Goal: Information Seeking & Learning: Check status

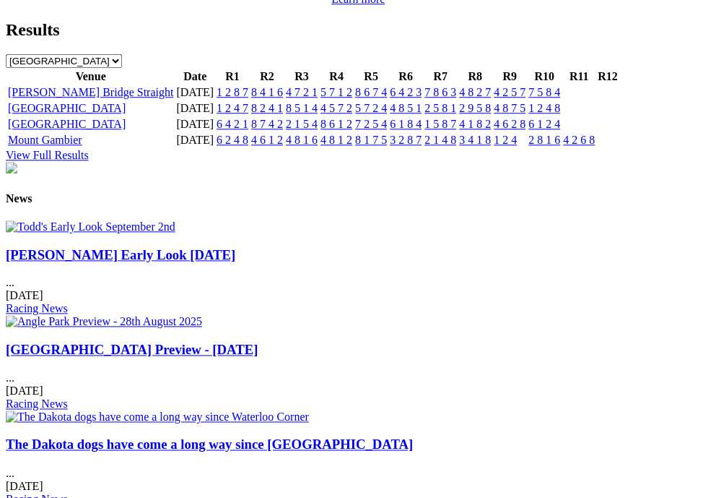
scroll to position [1688, 0]
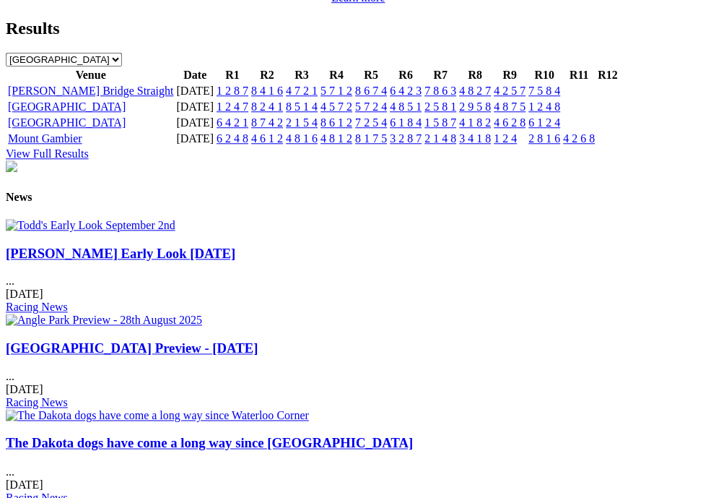
click at [560, 113] on link "1 2 4 8" at bounding box center [545, 106] width 32 height 12
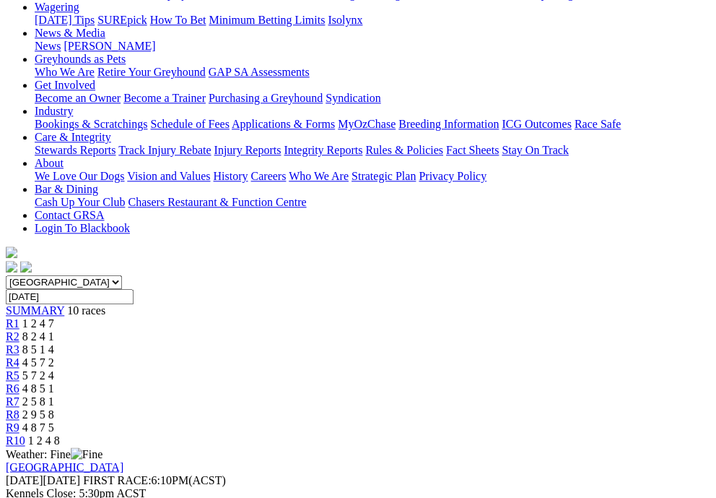
scroll to position [261, 0]
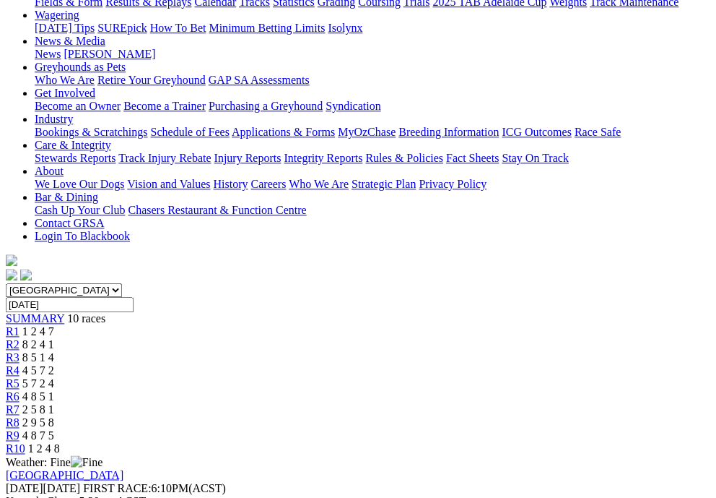
scroll to position [257, 0]
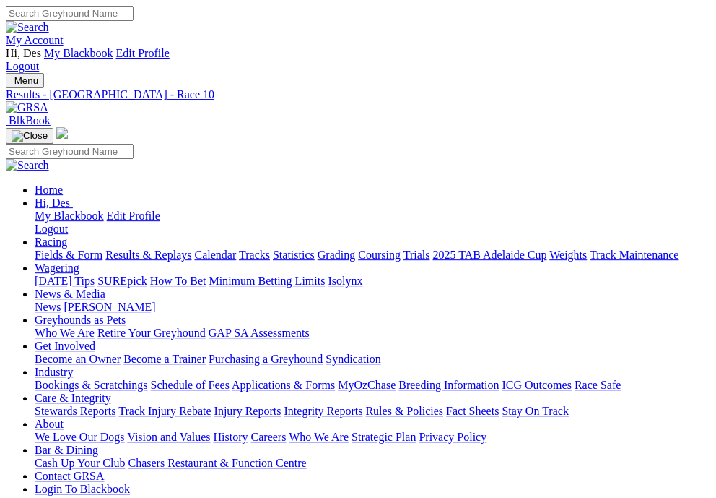
scroll to position [64, 0]
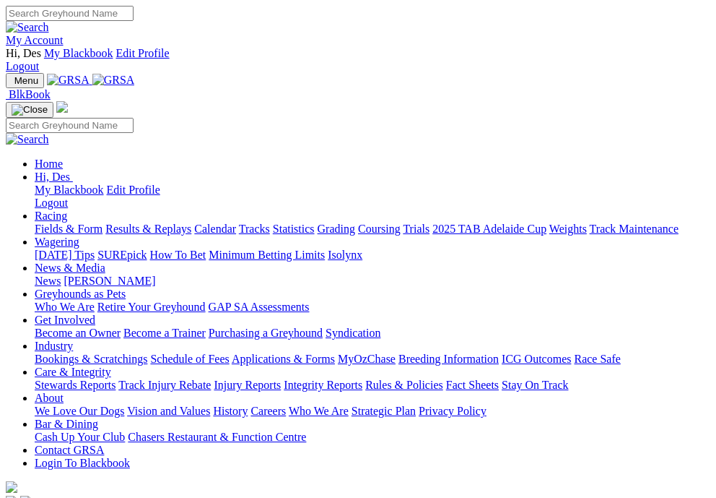
scroll to position [1689, 0]
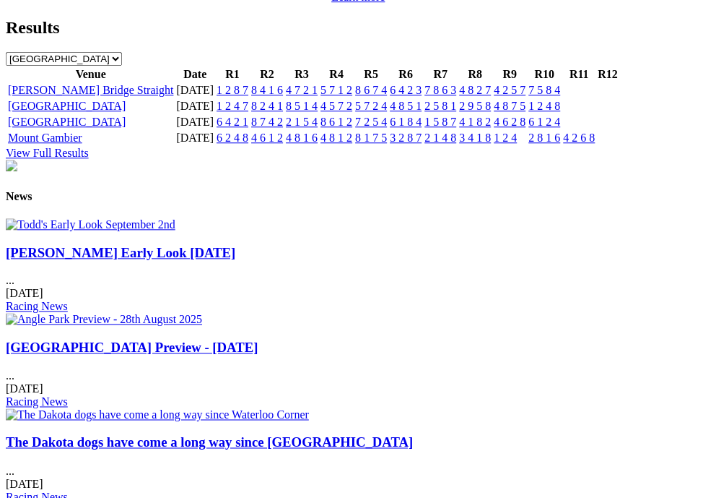
click at [89, 159] on link "View Full Results" at bounding box center [47, 153] width 83 height 12
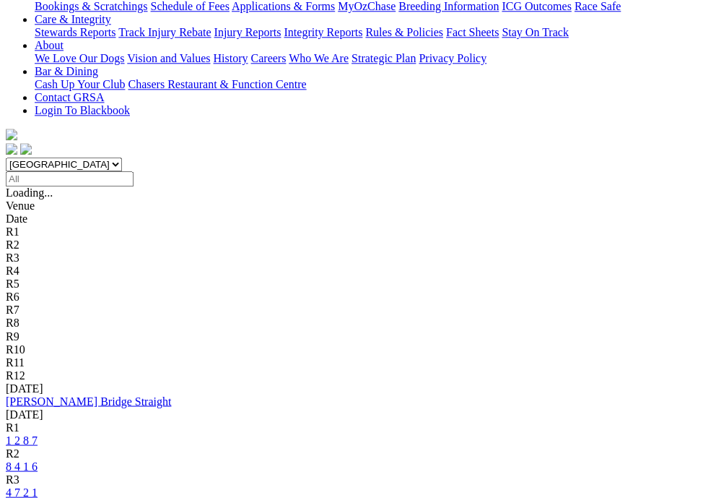
scroll to position [352, 0]
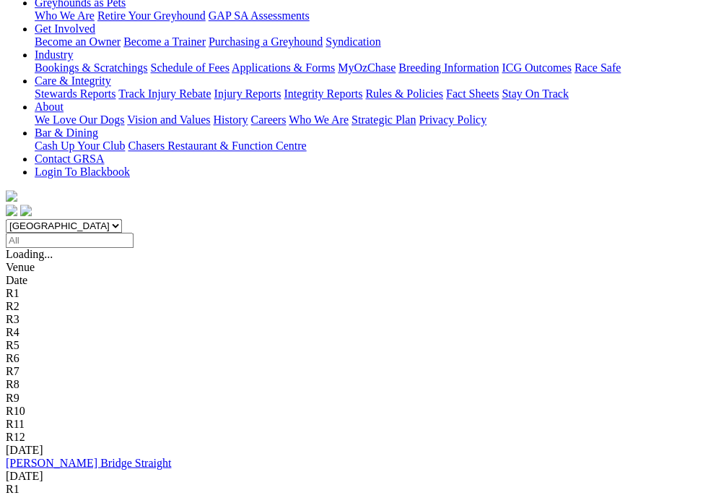
scroll to position [318, 0]
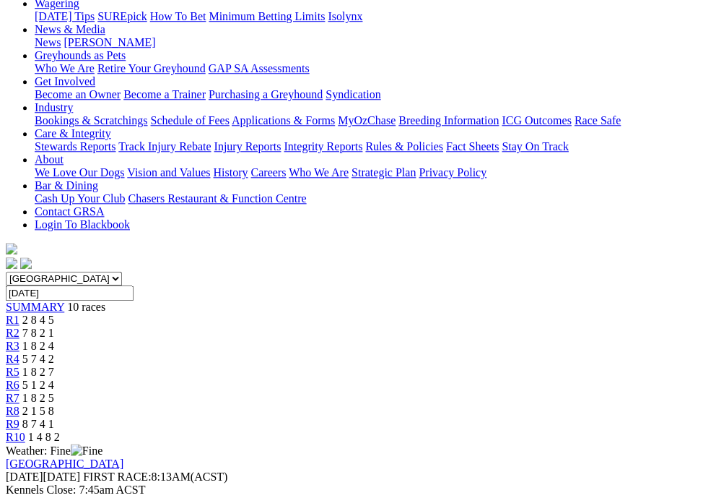
scroll to position [266, 0]
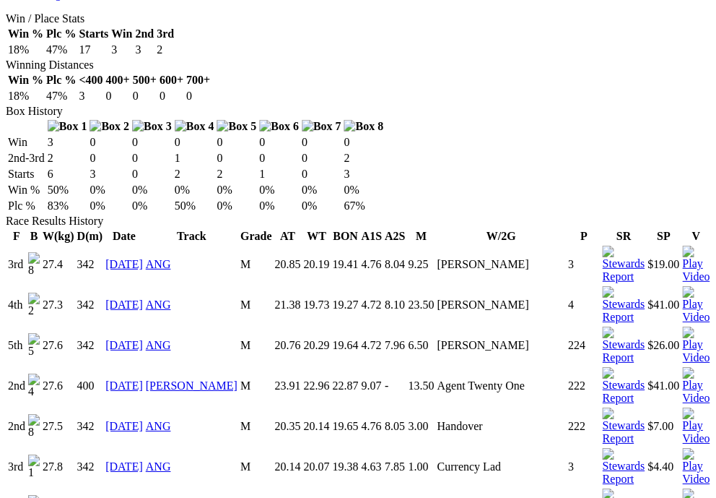
scroll to position [908, 0]
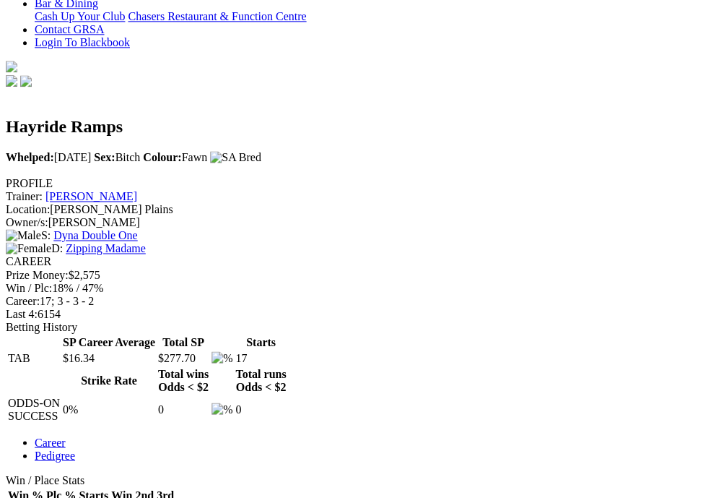
scroll to position [442, 0]
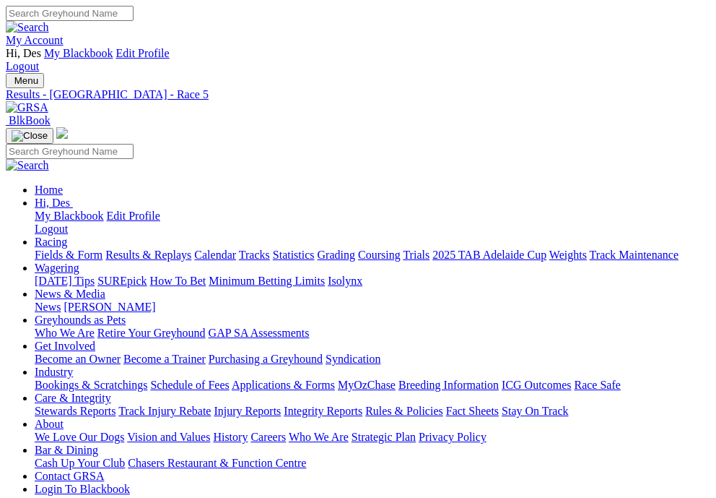
scroll to position [266, 0]
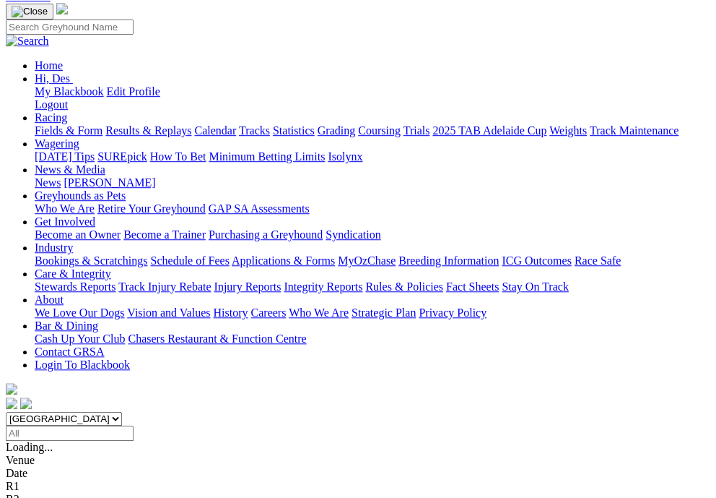
scroll to position [120, 0]
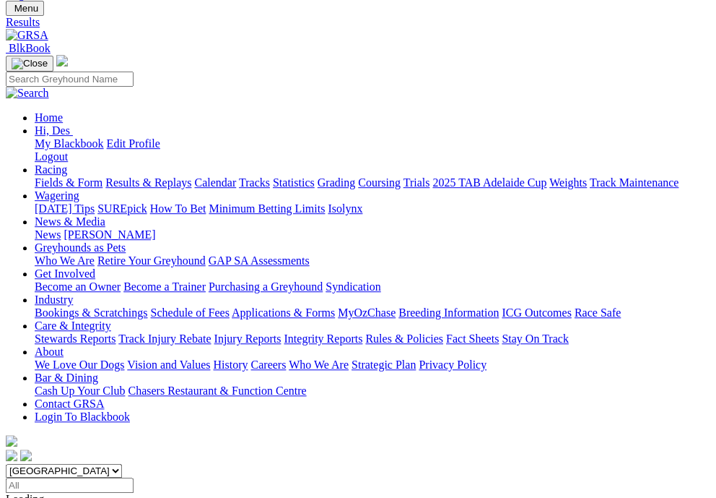
scroll to position [62, 0]
